Goal: Task Accomplishment & Management: Manage account settings

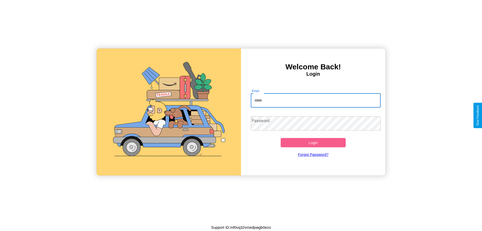
click at [316, 100] on input "Email" at bounding box center [316, 100] width 130 height 14
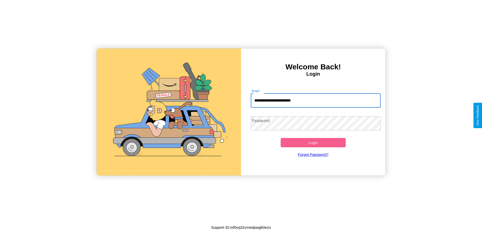
type input "**********"
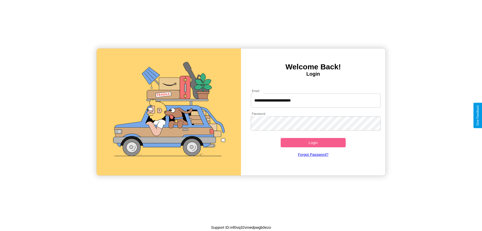
click at [313, 142] on button "Login" at bounding box center [313, 142] width 65 height 9
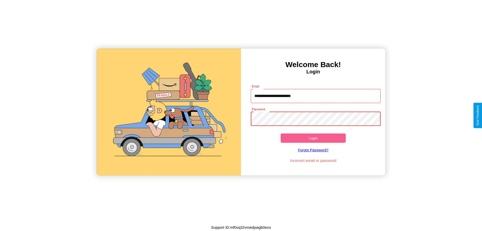
click at [313, 138] on button "Login" at bounding box center [313, 137] width 65 height 9
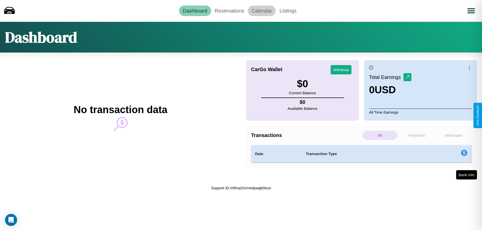
click at [262, 11] on link "Calendar" at bounding box center [262, 11] width 28 height 11
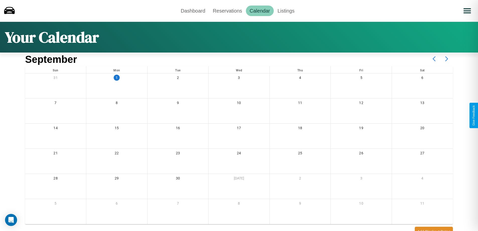
click at [447, 59] on icon at bounding box center [447, 58] width 13 height 13
click at [193, 11] on link "Dashboard" at bounding box center [193, 11] width 32 height 11
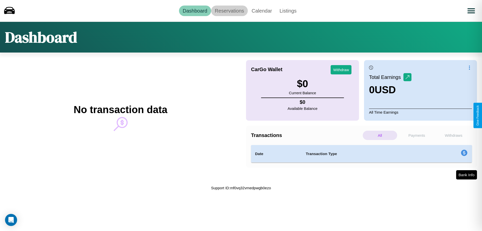
click at [229, 11] on link "Reservations" at bounding box center [229, 11] width 37 height 11
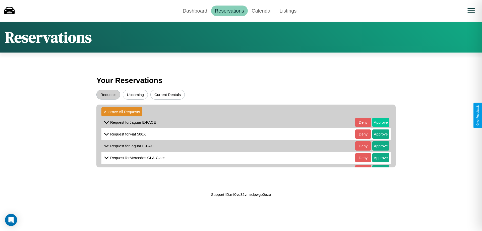
click at [377, 122] on button "Approve" at bounding box center [380, 122] width 17 height 9
